Goal: Information Seeking & Learning: Learn about a topic

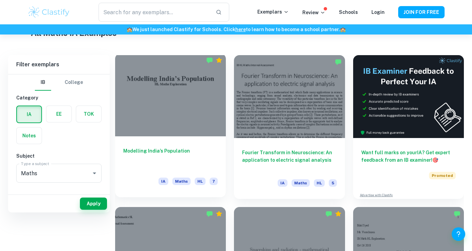
scroll to position [36, 0]
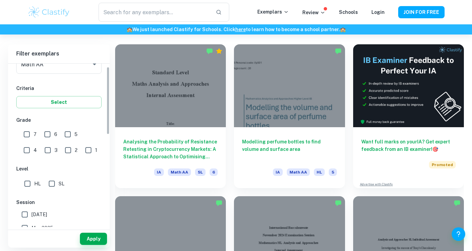
scroll to position [110, 0]
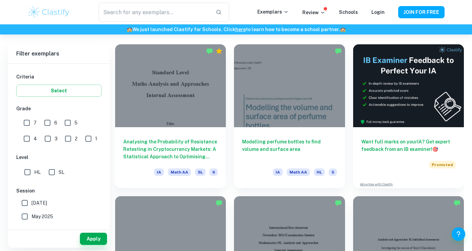
click at [28, 126] on input "7" at bounding box center [27, 123] width 14 height 14
checkbox input "true"
click at [47, 173] on input "SL" at bounding box center [52, 172] width 14 height 14
checkbox input "true"
click at [92, 238] on button "Apply" at bounding box center [93, 239] width 27 height 12
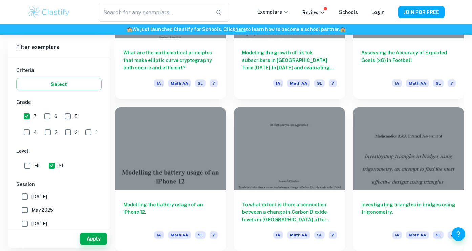
scroll to position [1641, 0]
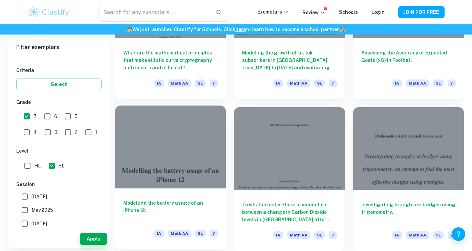
click at [195, 161] on div at bounding box center [170, 147] width 111 height 83
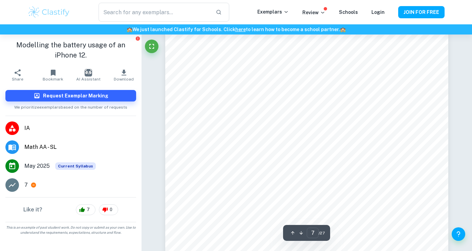
scroll to position [2468, 0]
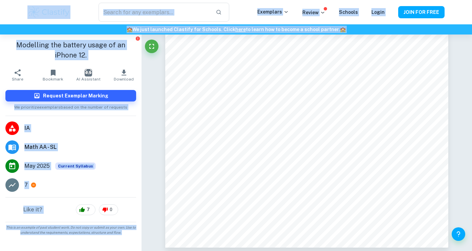
click at [97, 66] on button "AI Assistant" at bounding box center [89, 75] width 36 height 19
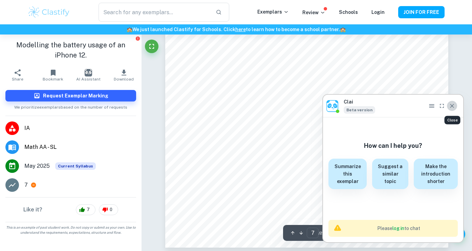
click at [448, 105] on button "Close" at bounding box center [452, 106] width 10 height 10
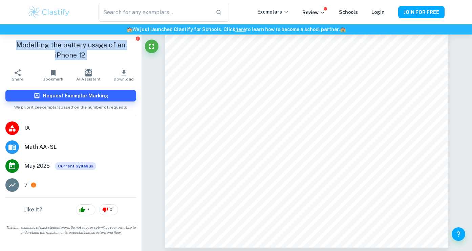
drag, startPoint x: 8, startPoint y: 45, endPoint x: 81, endPoint y: 53, distance: 73.2
click at [81, 53] on h1 "Modelling the battery usage of an iPhone 12." at bounding box center [70, 50] width 131 height 20
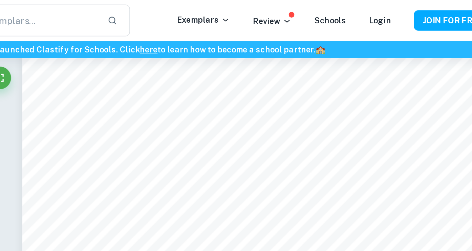
scroll to position [4317, 0]
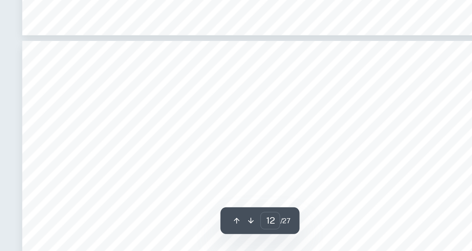
type input "13"
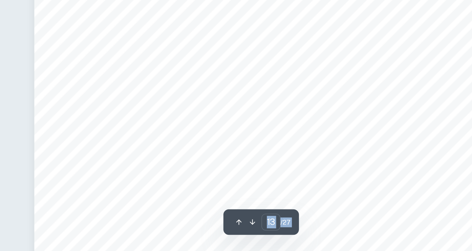
scroll to position [4662, 0]
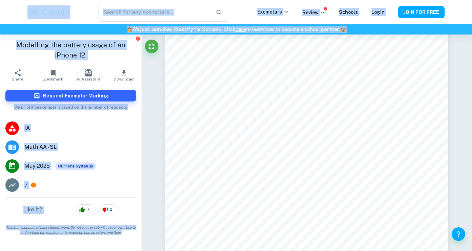
click at [122, 75] on icon "button" at bounding box center [123, 73] width 5 height 6
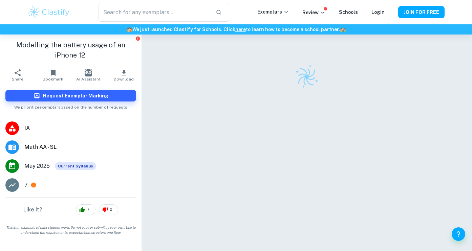
click at [41, 6] on img at bounding box center [48, 12] width 43 height 14
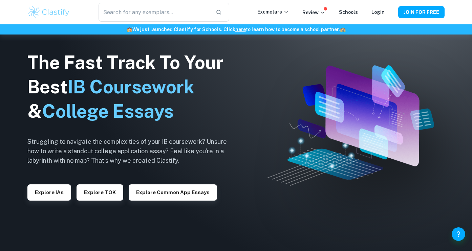
scroll to position [302, 0]
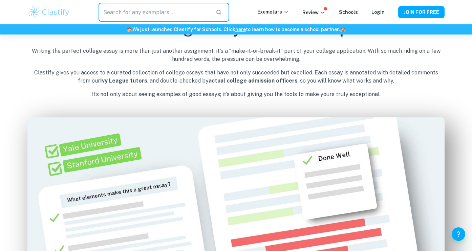
click at [189, 9] on input "text" at bounding box center [154, 12] width 112 height 19
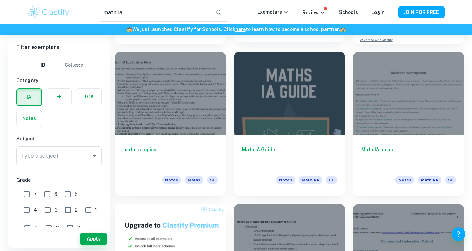
scroll to position [175, 0]
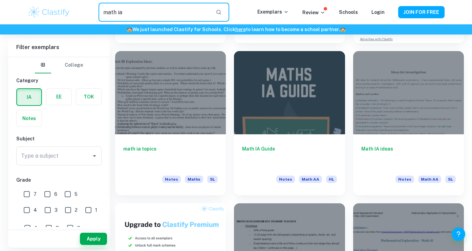
click at [180, 5] on input "math ia" at bounding box center [154, 12] width 112 height 19
click at [181, 5] on input "math ia" at bounding box center [154, 12] width 112 height 19
type input "badminton ia"
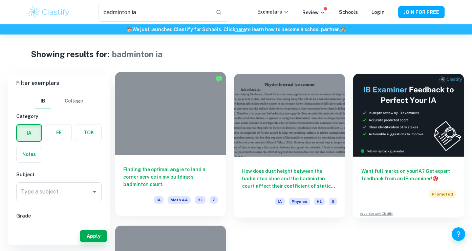
click at [207, 172] on h6 "Finding the optimal angle to land a corner service in my building’s badminton c…" at bounding box center [170, 177] width 94 height 22
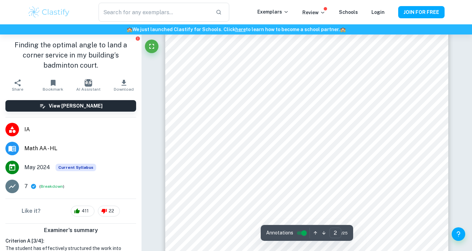
scroll to position [483, 0]
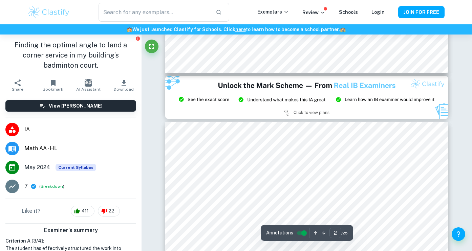
type input "3"
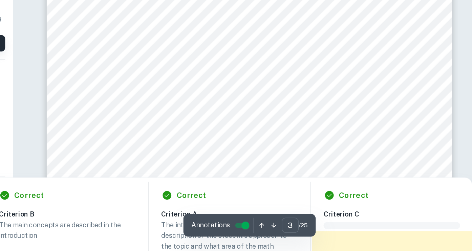
scroll to position [1130, 0]
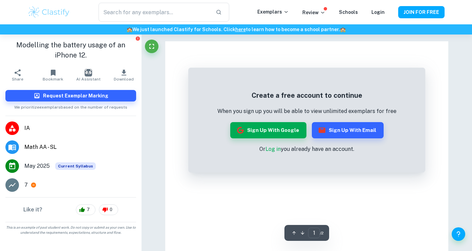
scroll to position [572, 0]
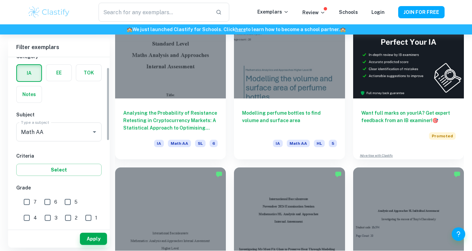
scroll to position [35, 0]
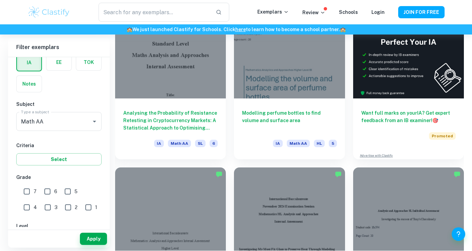
click at [29, 192] on input "7" at bounding box center [27, 192] width 14 height 14
checkbox input "true"
click at [97, 240] on button "Apply" at bounding box center [93, 239] width 27 height 12
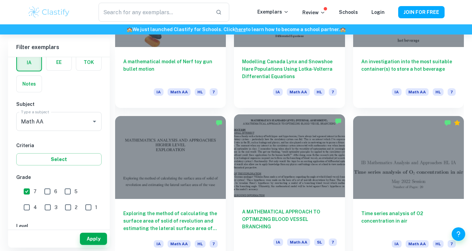
scroll to position [725, 0]
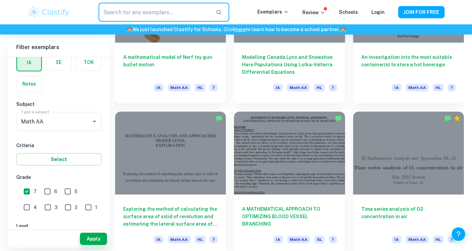
click at [189, 16] on input "text" at bounding box center [154, 12] width 112 height 19
type input "u"
type input "iphone"
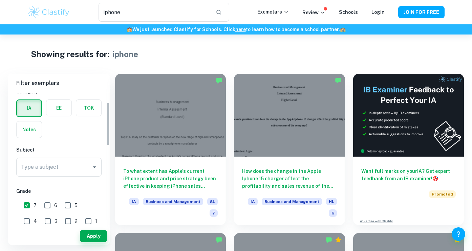
scroll to position [28, 0]
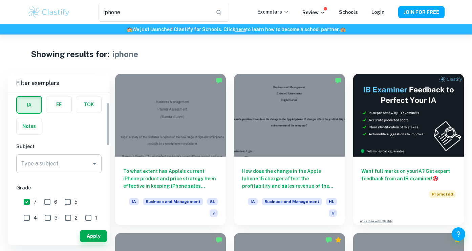
click at [65, 171] on div "Type a subject" at bounding box center [58, 163] width 85 height 19
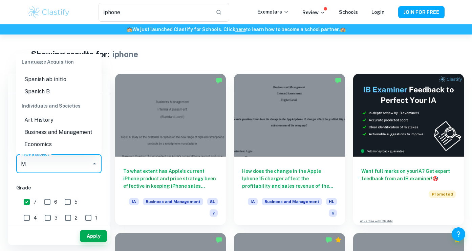
scroll to position [0, 0]
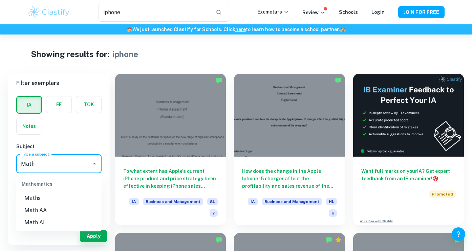
click at [46, 212] on li "Math AA" at bounding box center [58, 210] width 85 height 12
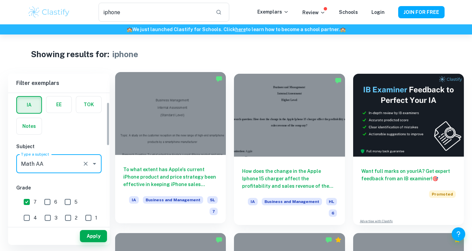
type input "Math AA"
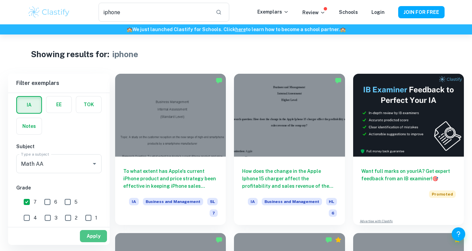
click at [93, 238] on button "Apply" at bounding box center [93, 236] width 27 height 12
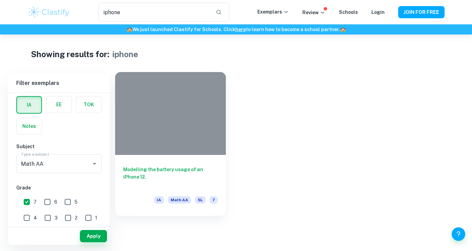
click at [190, 147] on div at bounding box center [170, 113] width 111 height 83
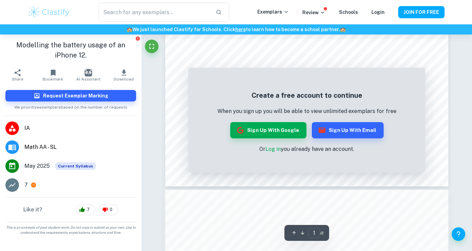
scroll to position [230, 0]
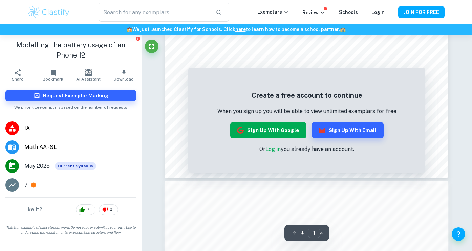
click at [256, 135] on button "Sign up with Google" at bounding box center [268, 130] width 76 height 16
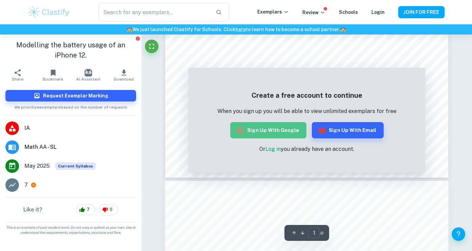
click at [277, 129] on button "Sign up with Google" at bounding box center [268, 130] width 76 height 16
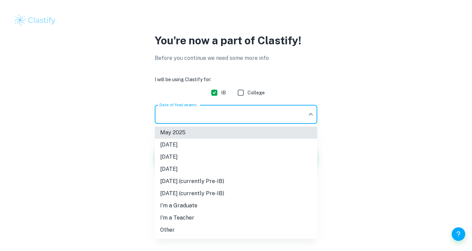
click at [279, 118] on body "We value your privacy We use cookies to enhance your browsing experience, serve…" at bounding box center [236, 125] width 472 height 251
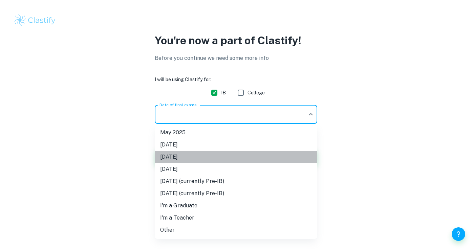
click at [232, 158] on li "[DATE]" at bounding box center [236, 157] width 162 height 12
type input "M26"
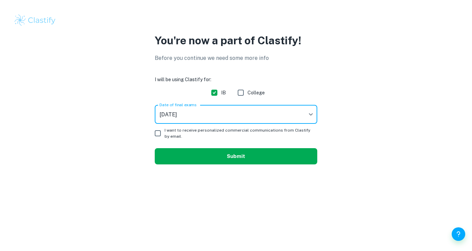
click at [206, 152] on button "Submit" at bounding box center [236, 156] width 162 height 16
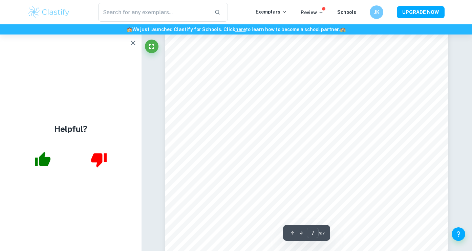
scroll to position [2422, 0]
click at [130, 44] on icon "button" at bounding box center [133, 43] width 8 height 8
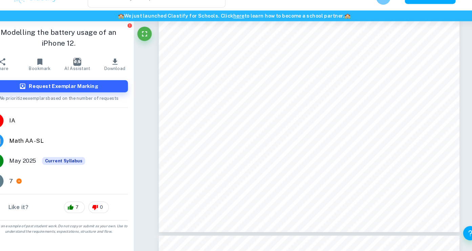
scroll to position [5529, 0]
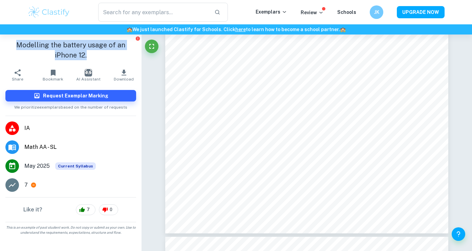
drag, startPoint x: 7, startPoint y: 45, endPoint x: 86, endPoint y: 52, distance: 78.8
click at [86, 53] on h1 "Modelling the battery usage of an iPhone 12." at bounding box center [70, 50] width 131 height 20
copy h1 "Modelling the battery usage of an iPhone 12."
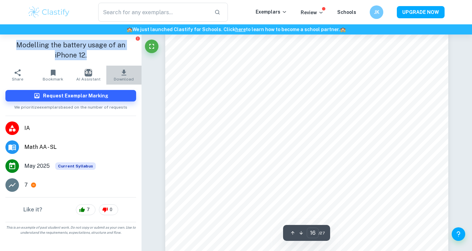
click at [124, 75] on icon "button" at bounding box center [123, 73] width 5 height 6
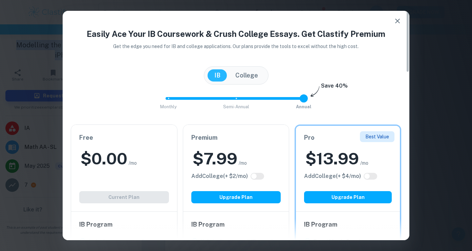
click at [243, 78] on button "College" at bounding box center [246, 75] width 36 height 12
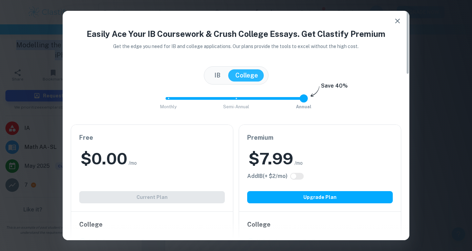
click at [222, 75] on button "IB" at bounding box center [217, 75] width 20 height 12
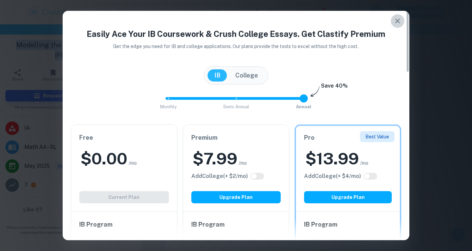
click at [392, 18] on button "button" at bounding box center [397, 21] width 14 height 14
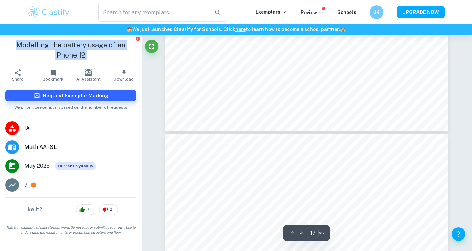
scroll to position [6070, 0]
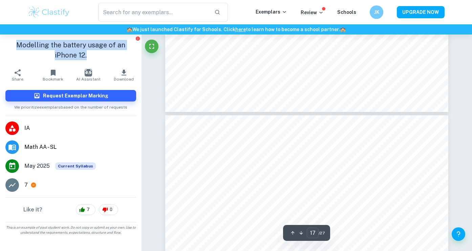
type input "18"
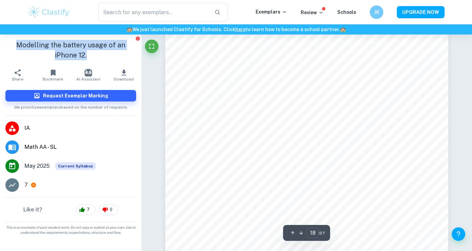
scroll to position [6593, 0]
click at [47, 9] on img at bounding box center [48, 12] width 43 height 14
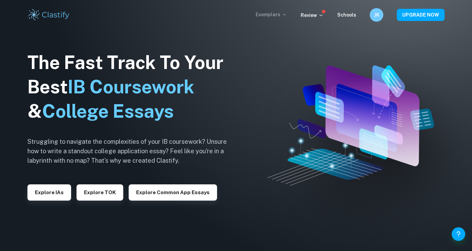
click at [269, 11] on p "Exemplars" at bounding box center [270, 14] width 31 height 7
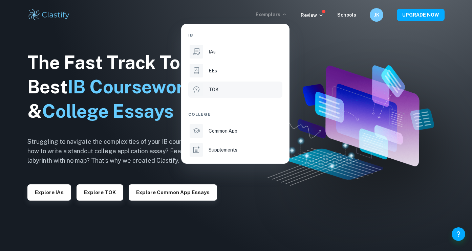
click at [217, 88] on p "TOK" at bounding box center [213, 89] width 10 height 7
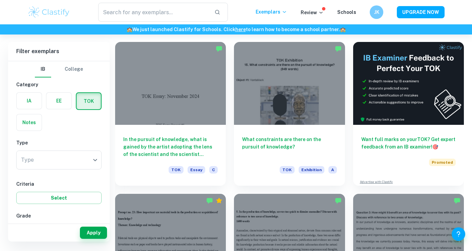
scroll to position [154, 0]
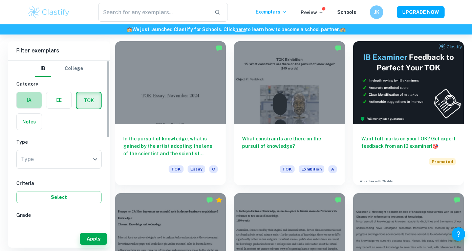
click at [29, 100] on label "button" at bounding box center [29, 100] width 25 height 16
click at [0, 0] on input "radio" at bounding box center [0, 0] width 0 height 0
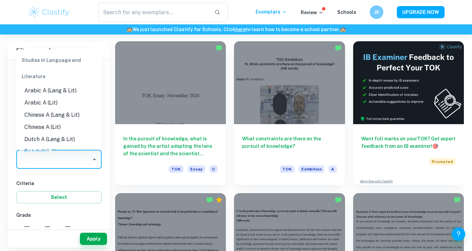
click at [68, 154] on input "Type a subject" at bounding box center [53, 159] width 69 height 13
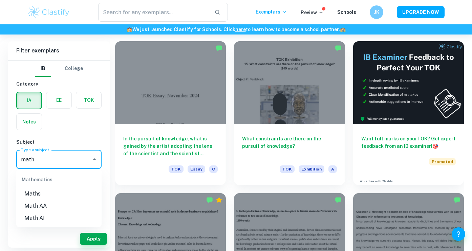
click at [56, 207] on li "Math AA" at bounding box center [58, 206] width 85 height 12
type input "Math AA"
click at [93, 235] on button "Apply" at bounding box center [93, 239] width 27 height 12
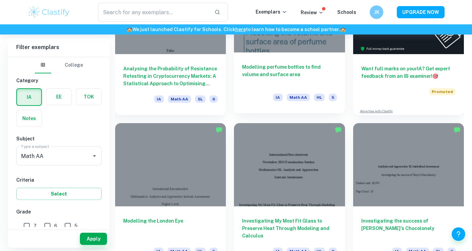
scroll to position [258, 0]
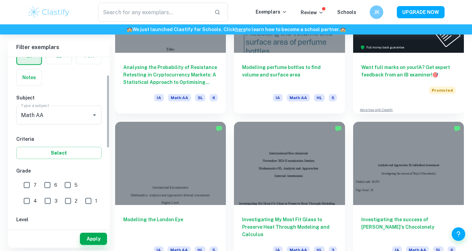
click at [27, 186] on input "7" at bounding box center [27, 185] width 14 height 14
checkbox input "true"
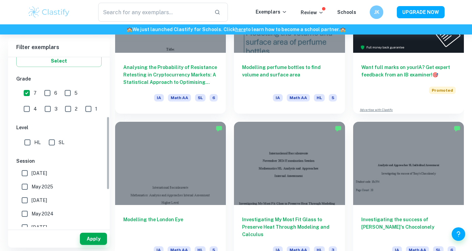
scroll to position [136, 0]
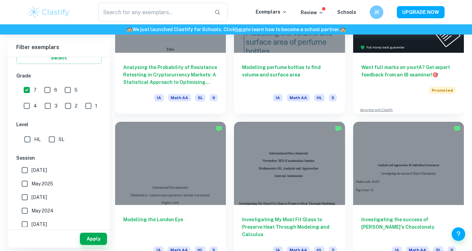
click at [48, 141] on input "SL" at bounding box center [52, 140] width 14 height 14
checkbox input "true"
click at [87, 238] on button "Apply" at bounding box center [93, 239] width 27 height 12
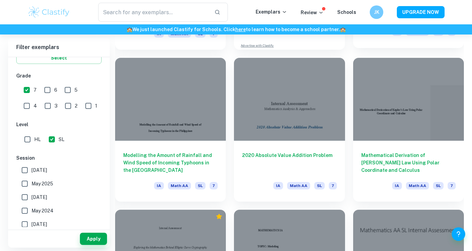
scroll to position [1387, 0]
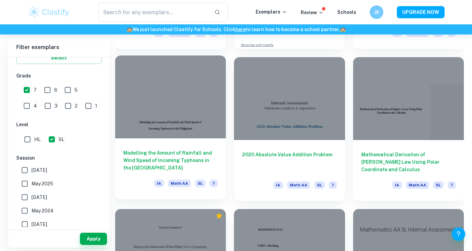
click at [196, 169] on h6 "Modelling the Amount of Rainfall and Wind Speed of Incoming Typhoons in the [GE…" at bounding box center [170, 160] width 94 height 22
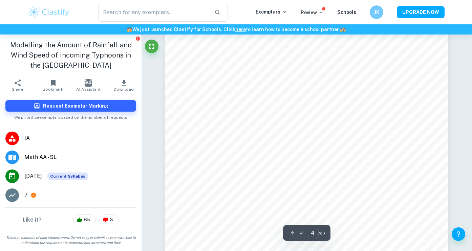
scroll to position [1227, 0]
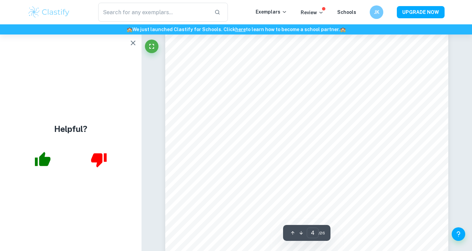
click at [130, 43] on icon "button" at bounding box center [133, 43] width 8 height 8
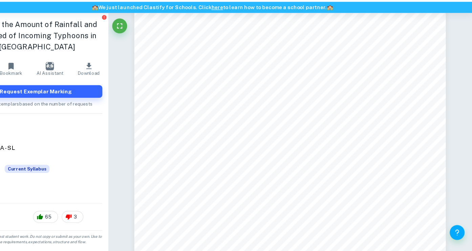
scroll to position [1964, 0]
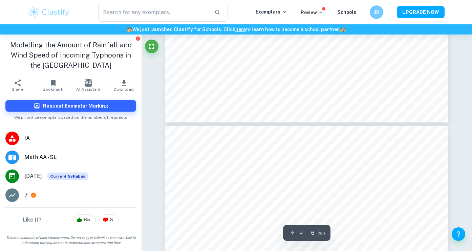
type input "7"
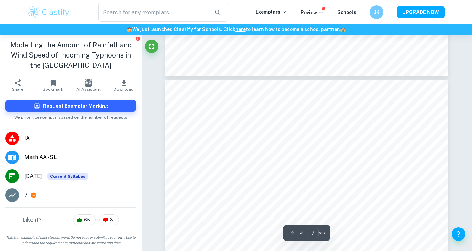
scroll to position [2271, 0]
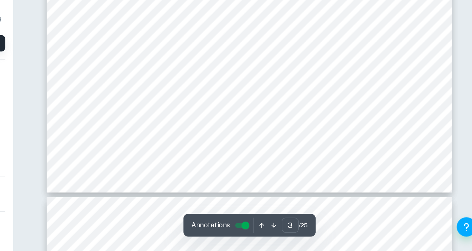
scroll to position [1130, 0]
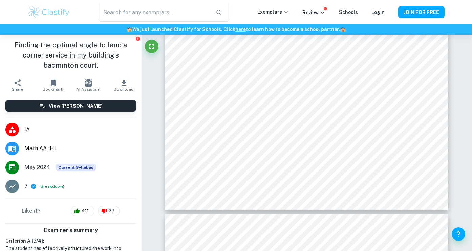
click at [56, 12] on img at bounding box center [48, 12] width 43 height 14
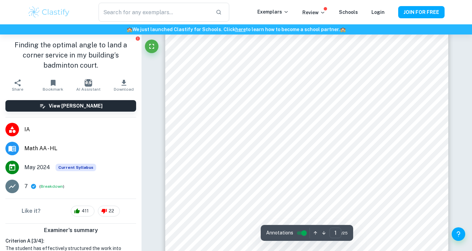
click at [61, 16] on img at bounding box center [48, 12] width 43 height 14
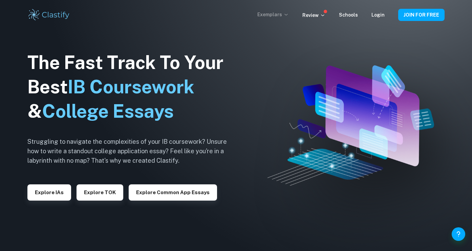
click at [285, 18] on p "Exemplars" at bounding box center [272, 14] width 31 height 7
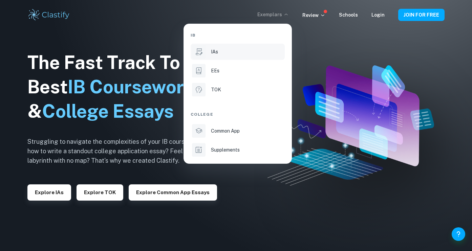
click at [264, 57] on li "IAs" at bounding box center [237, 52] width 94 height 16
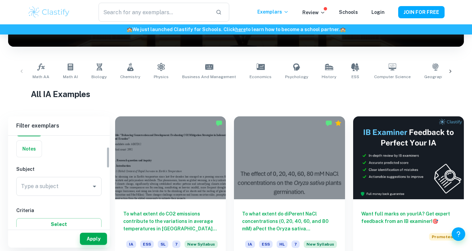
scroll to position [49, 0]
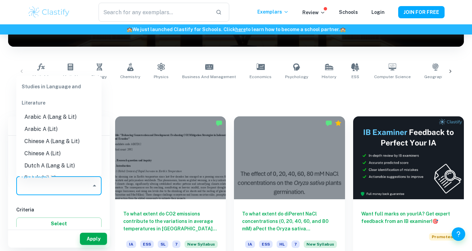
click at [86, 187] on input "Type a subject" at bounding box center [53, 185] width 69 height 13
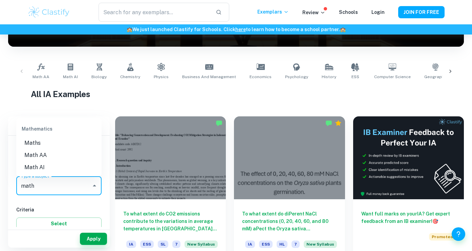
click at [54, 160] on li "Math AA" at bounding box center [58, 155] width 85 height 12
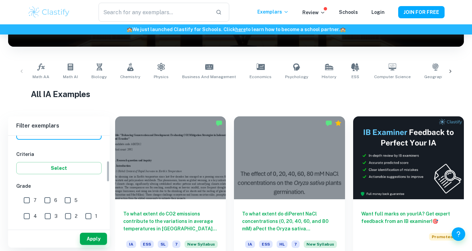
scroll to position [123, 0]
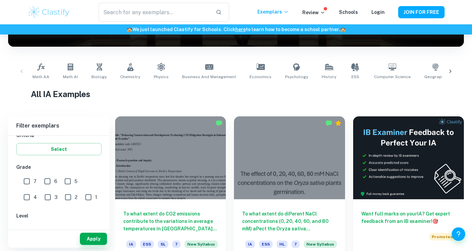
type input "Math AA"
click at [29, 182] on input "7" at bounding box center [27, 182] width 14 height 14
checkbox input "true"
click at [93, 234] on button "Apply" at bounding box center [93, 239] width 27 height 12
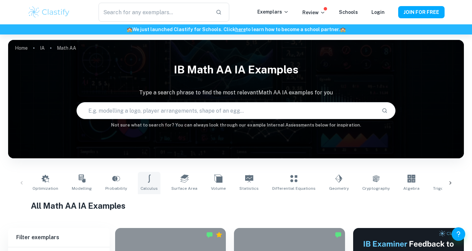
click at [151, 184] on link "Calculus" at bounding box center [149, 183] width 23 height 22
type input "Calculus"
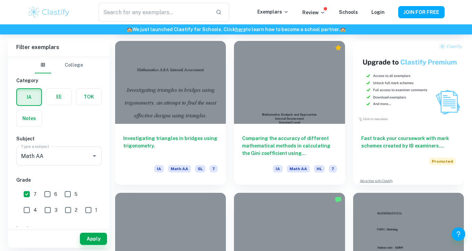
scroll to position [2012, 0]
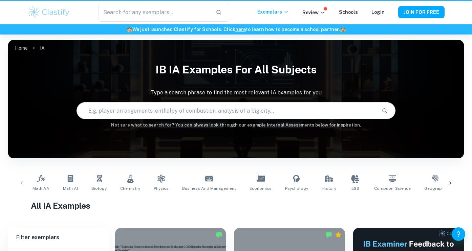
scroll to position [108, 0]
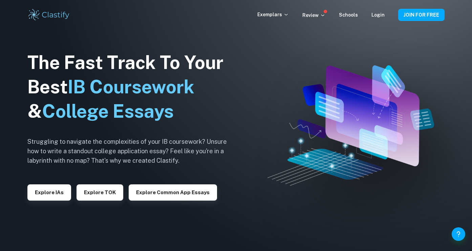
scroll to position [35, 0]
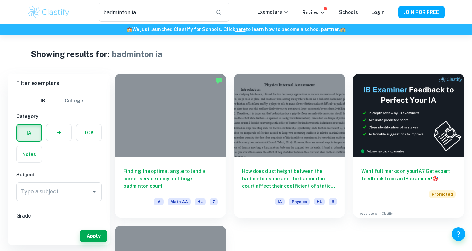
type input "math ia"
